Goal: Information Seeking & Learning: Learn about a topic

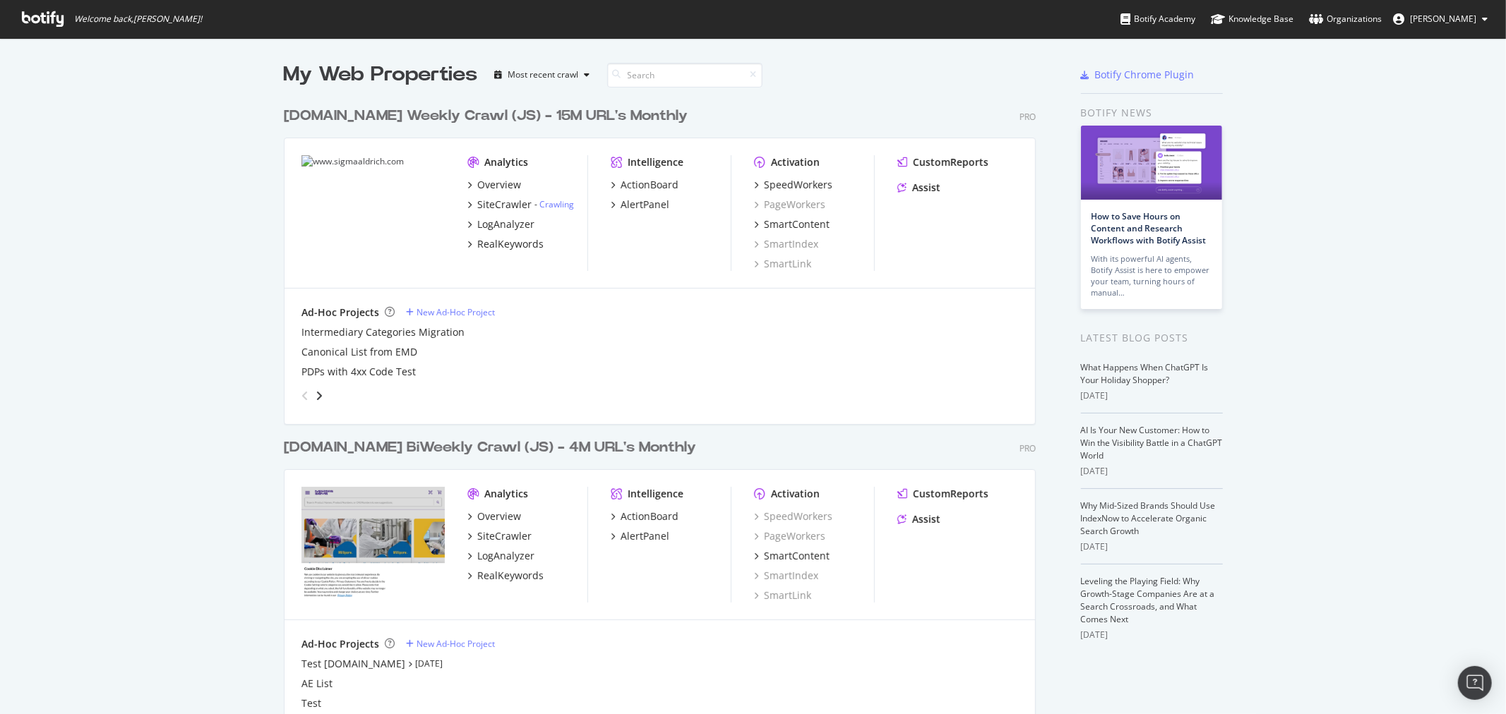
scroll to position [873, 751]
click at [516, 220] on div "LogAnalyzer" at bounding box center [505, 224] width 57 height 14
